Goal: Information Seeking & Learning: Check status

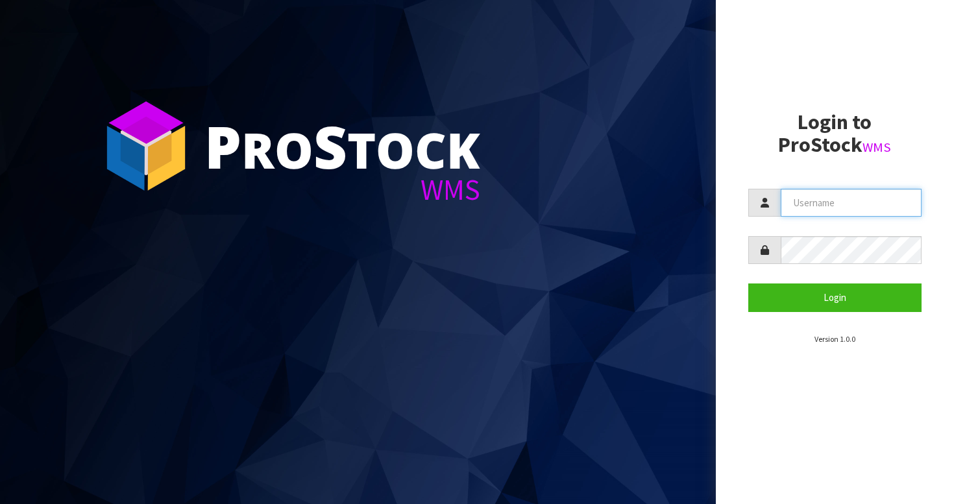
type input "BABW"
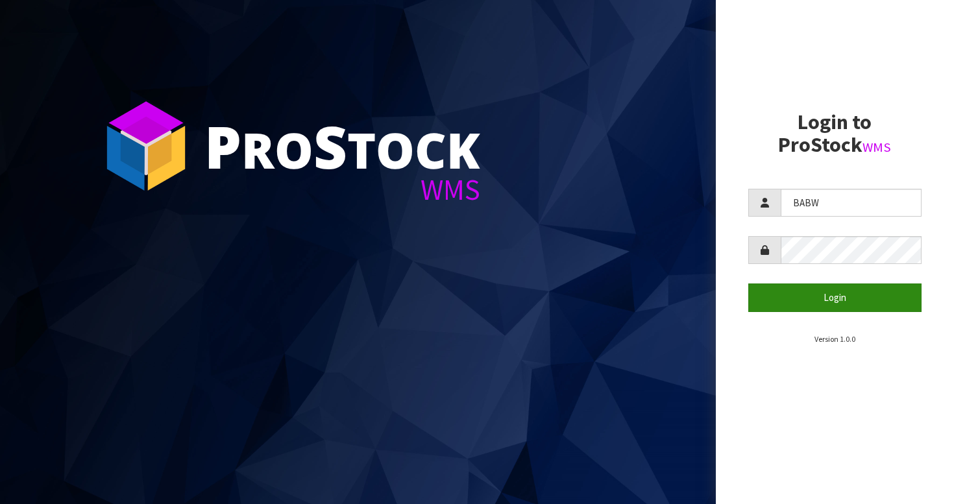
click at [816, 295] on button "Login" at bounding box center [836, 298] width 174 height 28
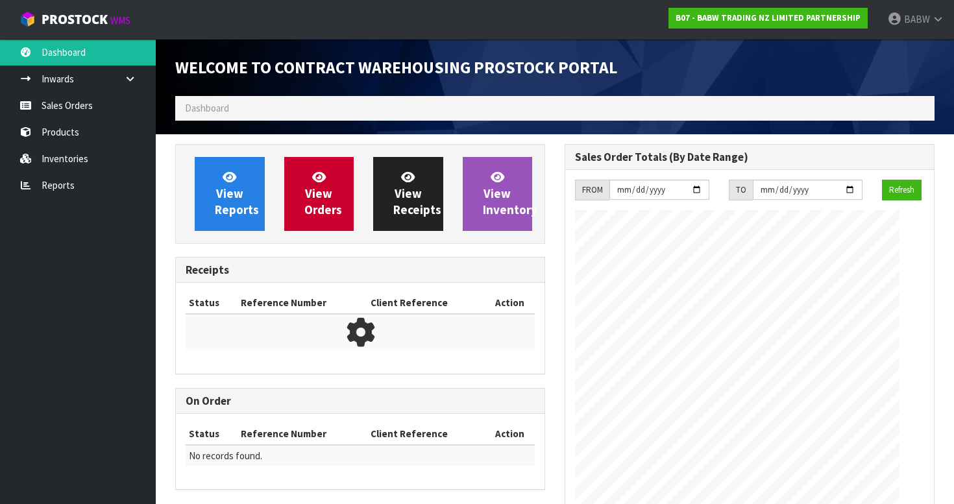
scroll to position [716, 390]
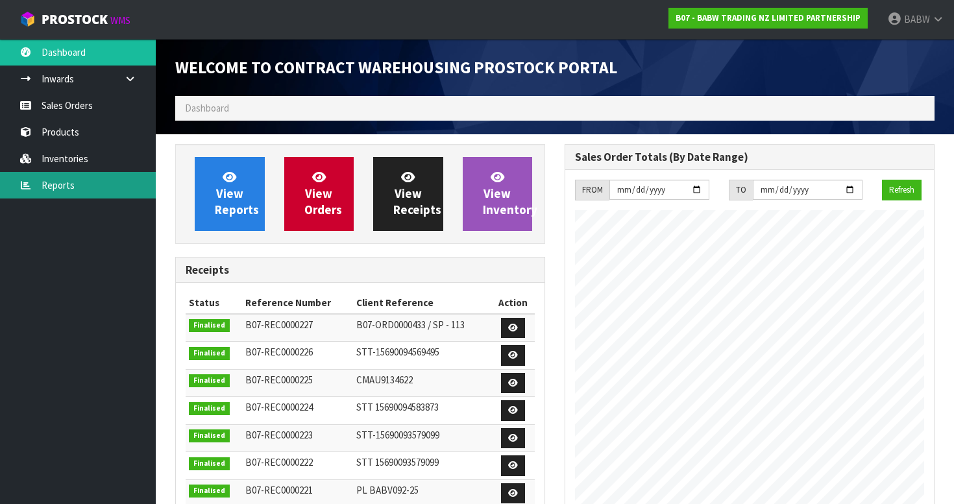
click at [77, 182] on link "Reports" at bounding box center [78, 185] width 156 height 27
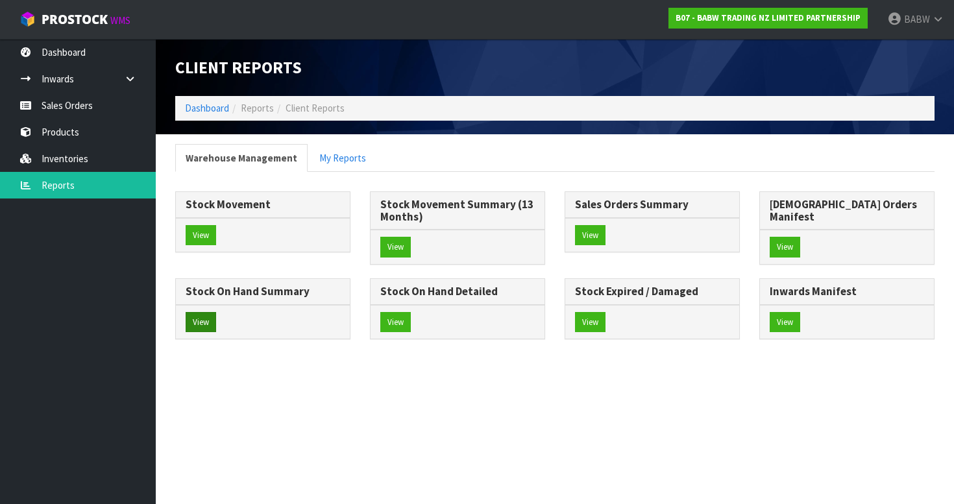
click at [216, 313] on button "View" at bounding box center [201, 322] width 31 height 21
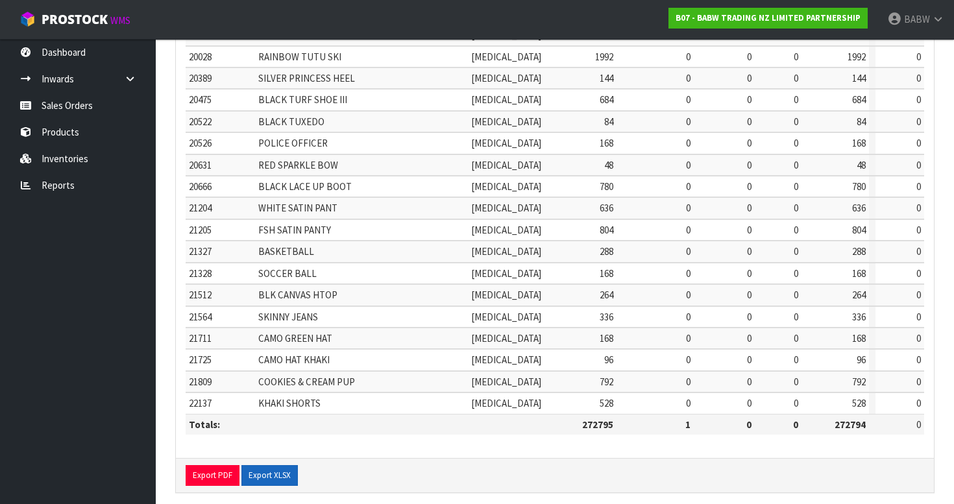
scroll to position [401, 0]
click at [260, 466] on button "Export XLSX" at bounding box center [270, 476] width 56 height 21
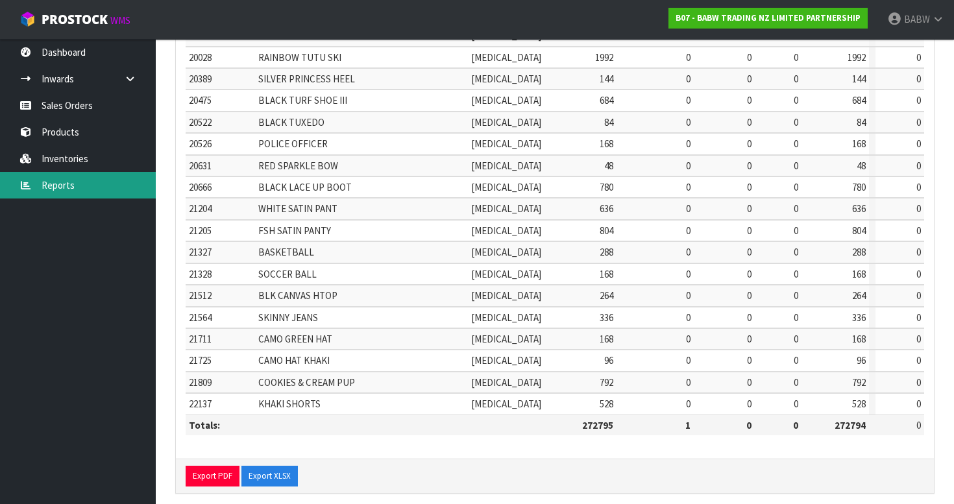
click at [86, 182] on link "Reports" at bounding box center [78, 185] width 156 height 27
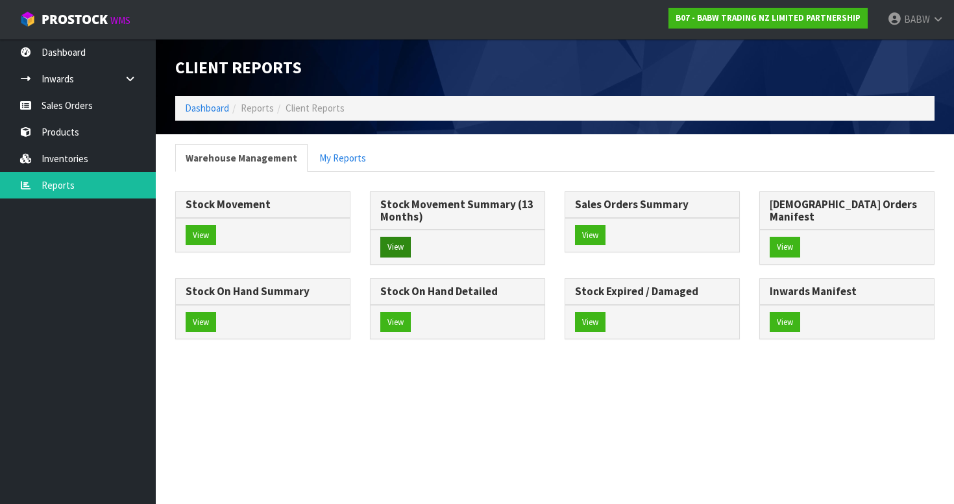
click at [393, 249] on button "View" at bounding box center [395, 247] width 31 height 21
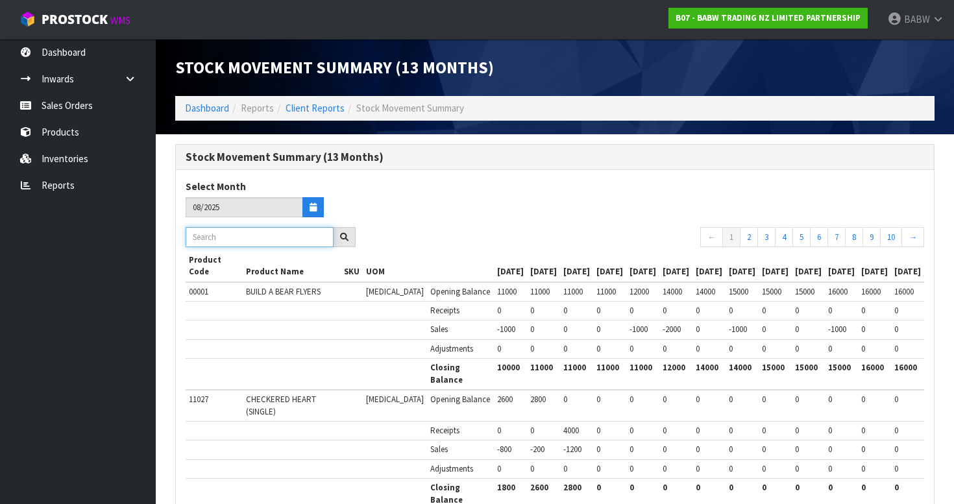
click at [283, 239] on input "text" at bounding box center [260, 237] width 148 height 20
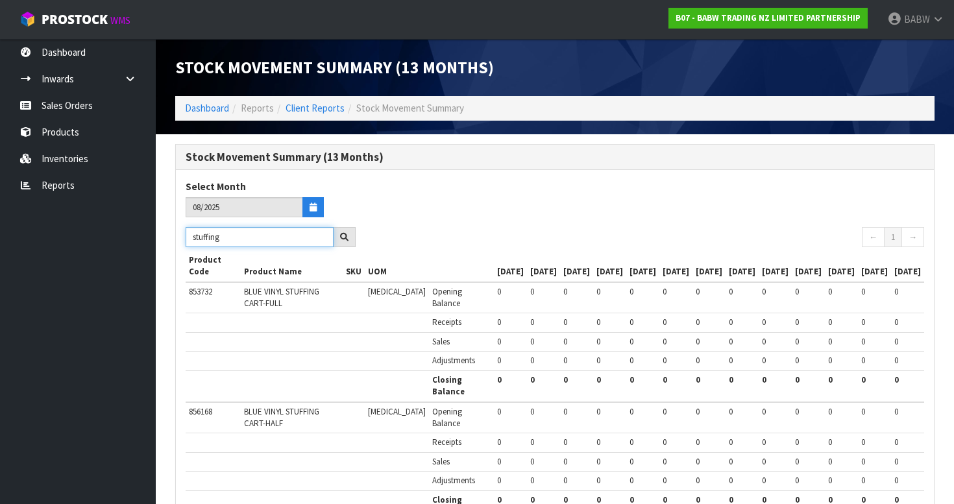
type input "stuffing"
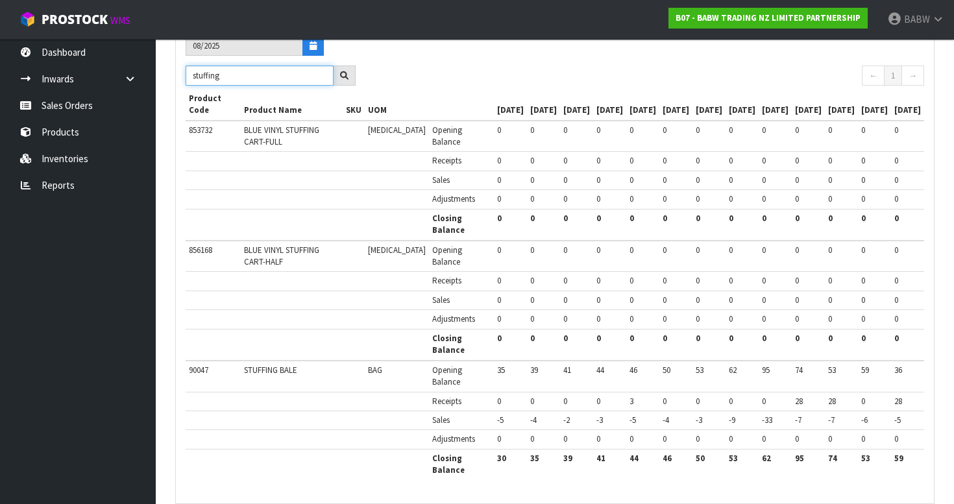
scroll to position [159, 0]
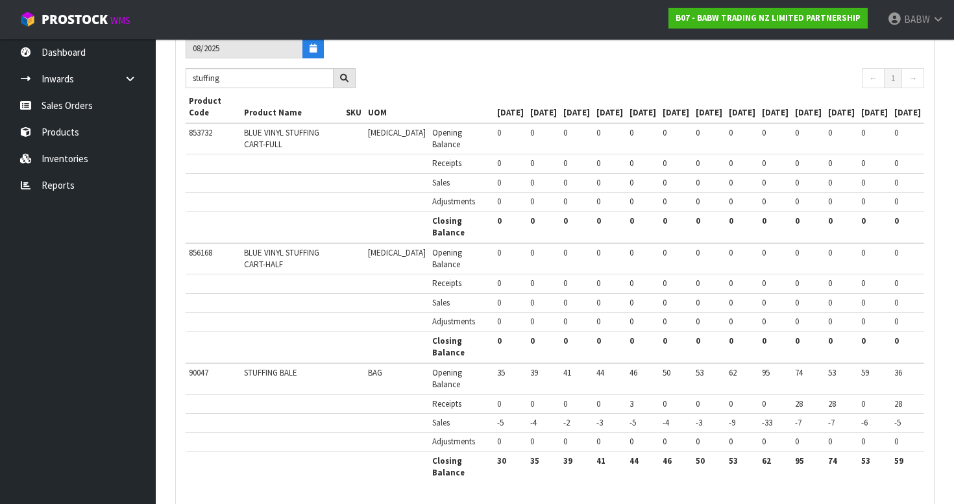
click at [494, 414] on td "-5" at bounding box center [510, 423] width 33 height 19
drag, startPoint x: 464, startPoint y: 419, endPoint x: 679, endPoint y: 414, distance: 215.0
click at [679, 414] on tr "Sales -5 -4 -2 -3 -5 -4 -3 -9 -33 -7 -7 -6 -5" at bounding box center [555, 423] width 739 height 19
click at [696, 417] on span "-3" at bounding box center [699, 422] width 6 height 11
click at [728, 421] on td "-9" at bounding box center [742, 423] width 33 height 19
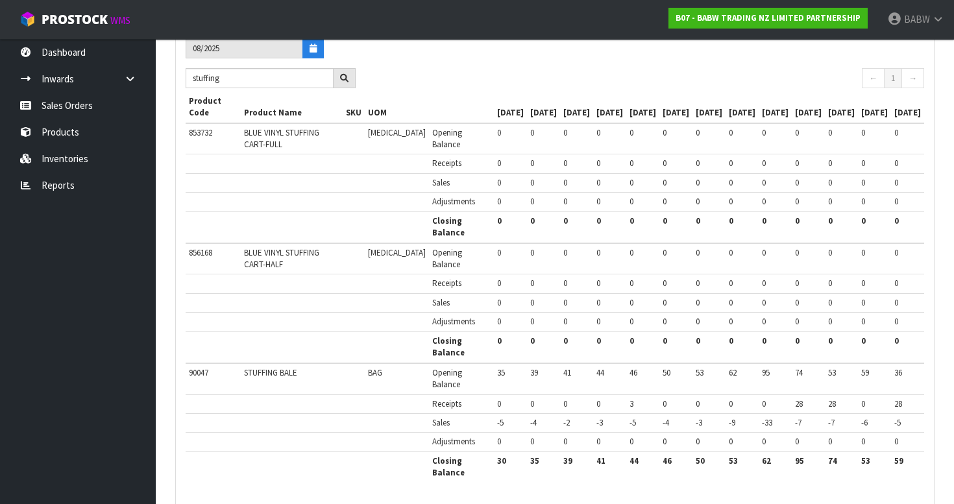
click at [759, 421] on td "-33" at bounding box center [775, 423] width 33 height 19
drag, startPoint x: 916, startPoint y: 454, endPoint x: 823, endPoint y: 460, distance: 93.0
click at [823, 460] on tr "Closing Balance 30 35 39 41 44 46 50 53 62 95 74 53 59" at bounding box center [555, 467] width 739 height 31
click at [825, 460] on th "74" at bounding box center [841, 467] width 33 height 31
drag, startPoint x: 595, startPoint y: 395, endPoint x: 632, endPoint y: 397, distance: 37.0
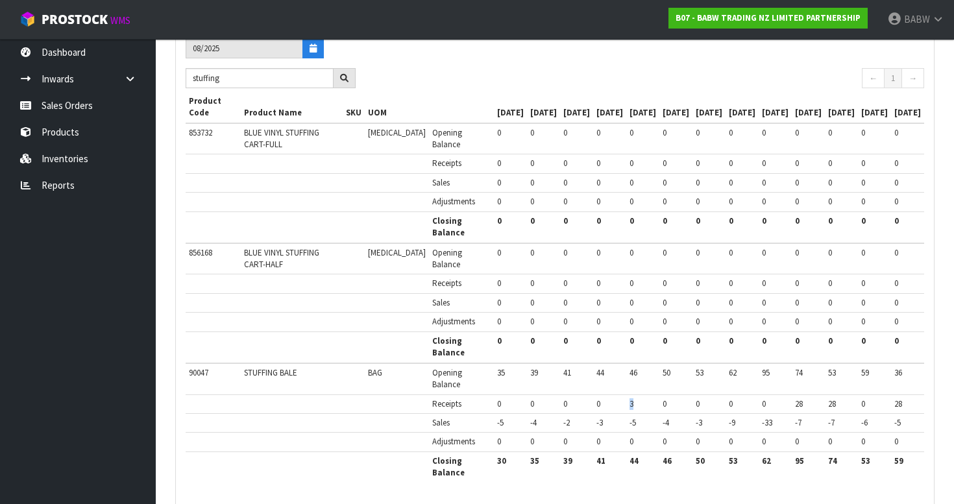
click at [630, 396] on tr "Receipts 0 0 0 0 3 0 0 0 0 28 28 0 28" at bounding box center [555, 404] width 739 height 19
click at [632, 397] on td "3" at bounding box center [643, 404] width 33 height 19
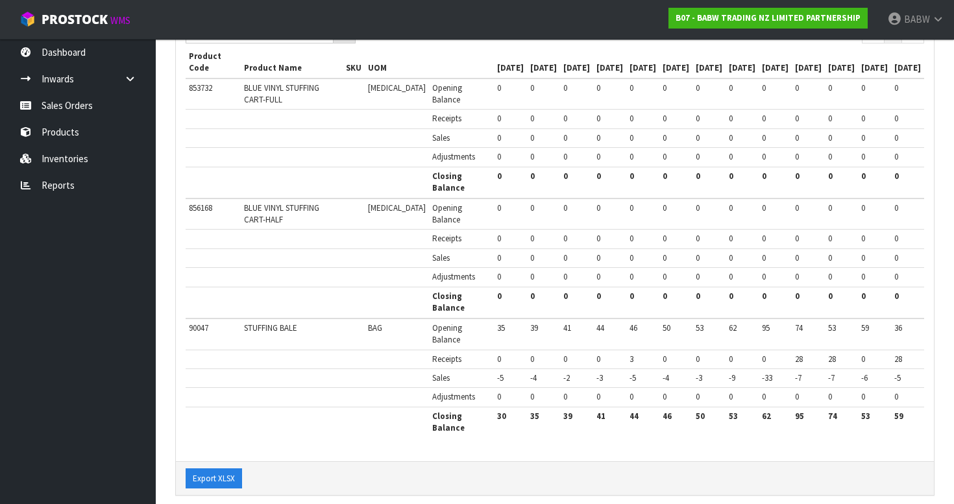
scroll to position [205, 0]
click at [862, 325] on span "59" at bounding box center [866, 327] width 8 height 11
drag, startPoint x: 842, startPoint y: 321, endPoint x: 881, endPoint y: 339, distance: 42.7
click at [881, 339] on tr "90047 STUFFING BALE BAG Opening Balance 35 39 41 44 46 50 53 62 95 74 53 59 36" at bounding box center [555, 333] width 739 height 31
click at [881, 339] on td "59" at bounding box center [874, 333] width 33 height 31
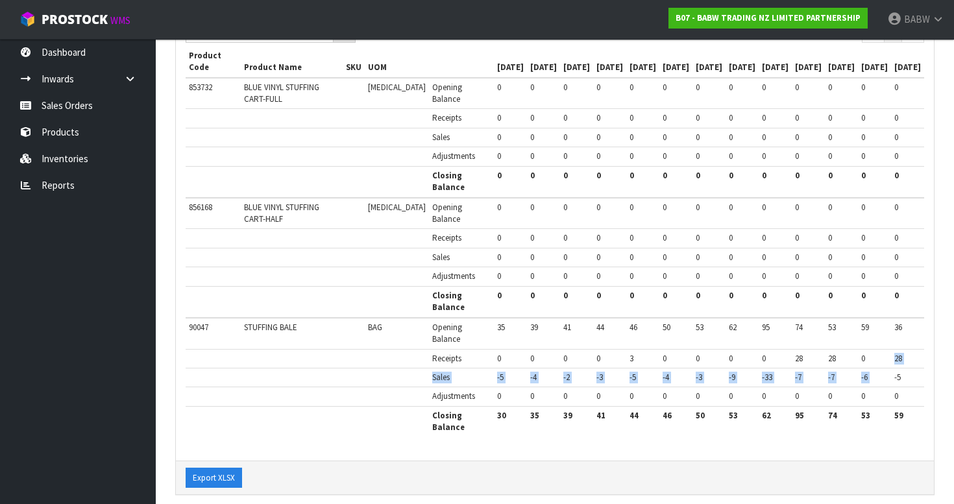
drag, startPoint x: 888, startPoint y: 349, endPoint x: 891, endPoint y: 371, distance: 22.4
click at [891, 371] on tbody "90047 STUFFING BALE BAG Opening Balance 35 39 41 44 46 50 53 62 95 74 53 59 36 …" at bounding box center [555, 377] width 739 height 119
click at [895, 372] on span "-5" at bounding box center [898, 377] width 6 height 11
drag, startPoint x: 851, startPoint y: 323, endPoint x: 887, endPoint y: 323, distance: 36.4
click at [887, 323] on tr "90047 STUFFING BALE BAG Opening Balance 35 39 41 44 46 50 53 62 95 74 53 59 36" at bounding box center [555, 333] width 739 height 31
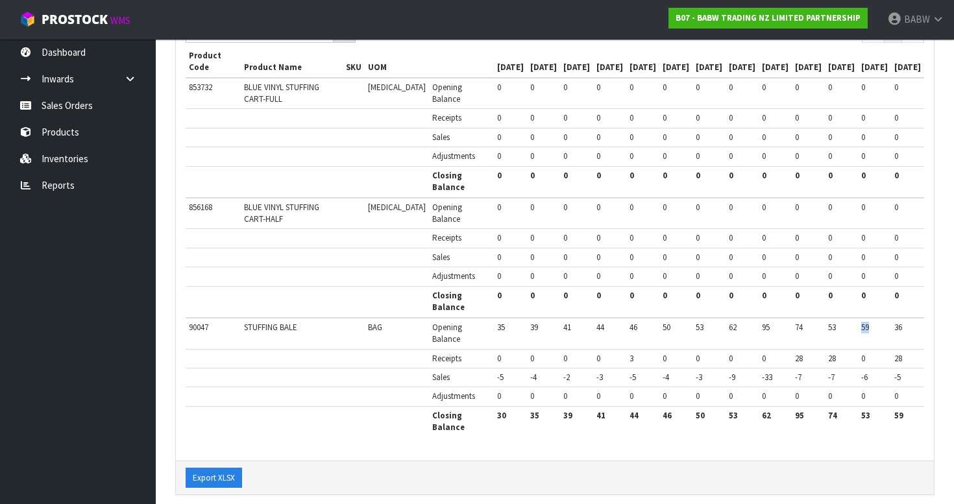
click at [887, 322] on td "59" at bounding box center [874, 333] width 33 height 31
drag, startPoint x: 849, startPoint y: 324, endPoint x: 860, endPoint y: 324, distance: 11.0
click at [861, 324] on tr "90047 STUFFING BALE BAG Opening Balance 35 39 41 44 46 50 53 62 95 74 53 59 36" at bounding box center [555, 333] width 739 height 31
click at [862, 324] on span "59" at bounding box center [866, 327] width 8 height 11
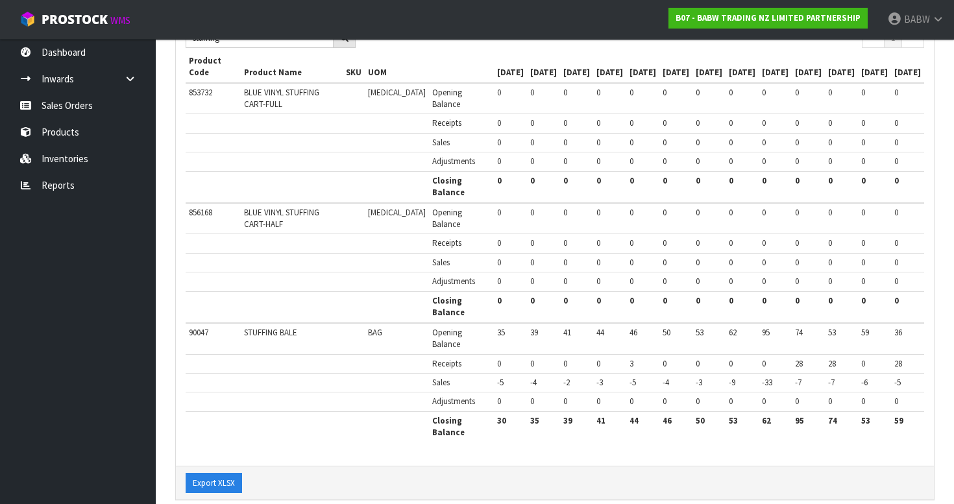
scroll to position [203, 0]
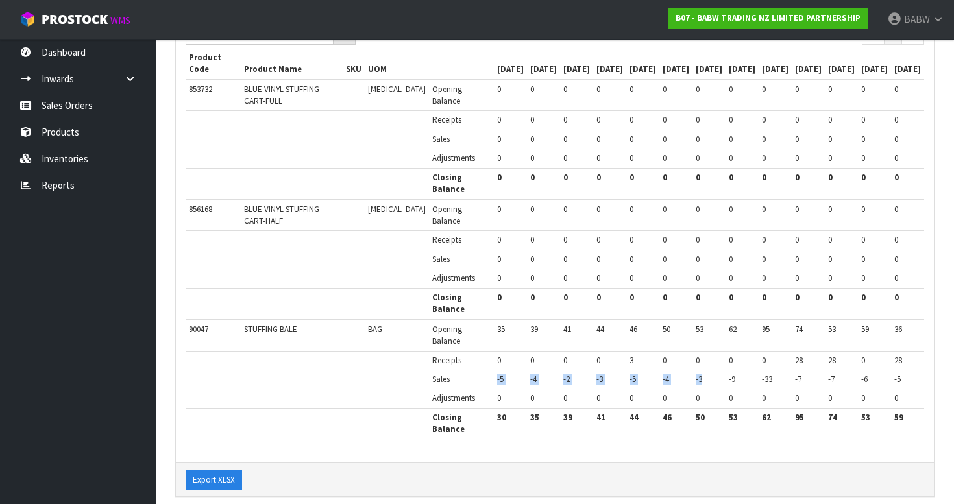
drag, startPoint x: 455, startPoint y: 375, endPoint x: 696, endPoint y: 375, distance: 240.9
click at [696, 375] on tr "Sales -5 -4 -2 -3 -5 -4 -3 -9 -33 -7 -7 -6 -5" at bounding box center [555, 379] width 739 height 19
click at [696, 375] on td "-3" at bounding box center [709, 379] width 33 height 19
drag, startPoint x: 448, startPoint y: 371, endPoint x: 551, endPoint y: 373, distance: 103.3
click at [550, 373] on tr "Sales -5 -4 -2 -3 -5 -4 -3 -9 -33 -7 -7 -6 -5" at bounding box center [555, 379] width 739 height 19
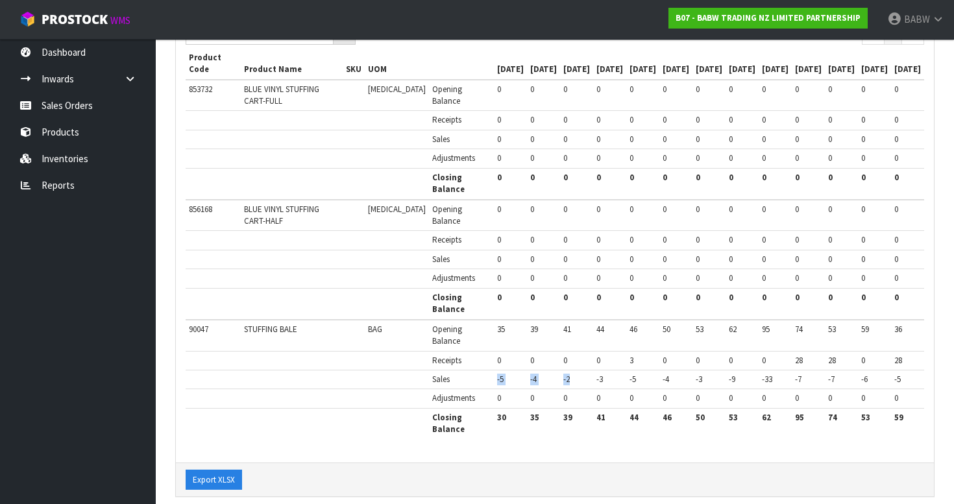
click at [560, 373] on td "-2" at bounding box center [576, 379] width 33 height 19
